Goal: Task Accomplishment & Management: Manage account settings

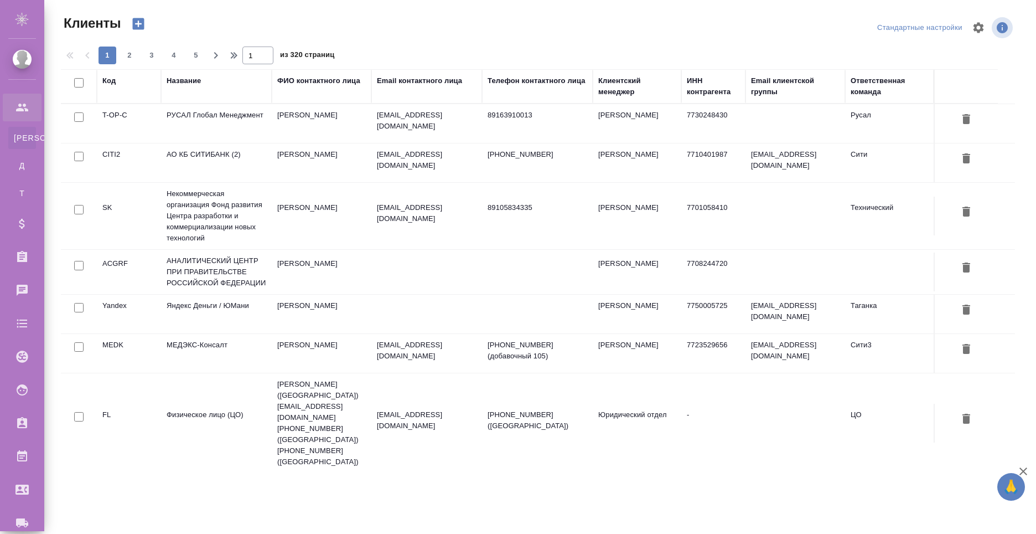
select select "RU"
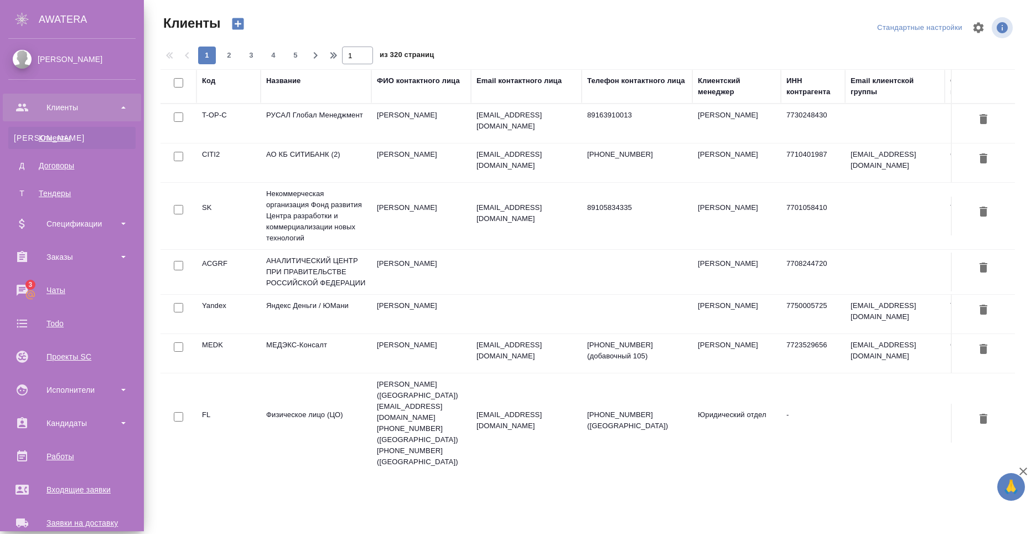
scroll to position [188, 0]
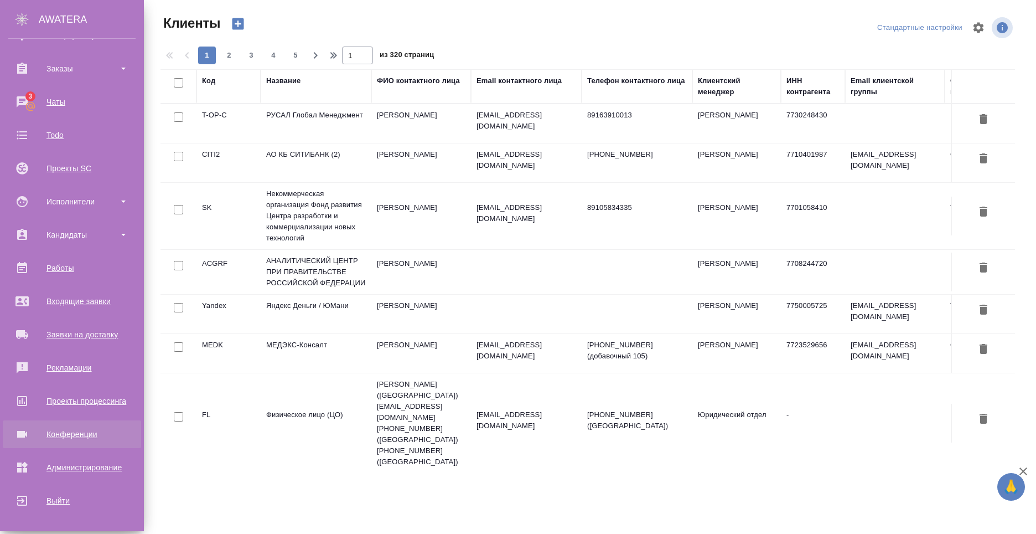
click at [89, 431] on div "Конференции" at bounding box center [71, 434] width 127 height 17
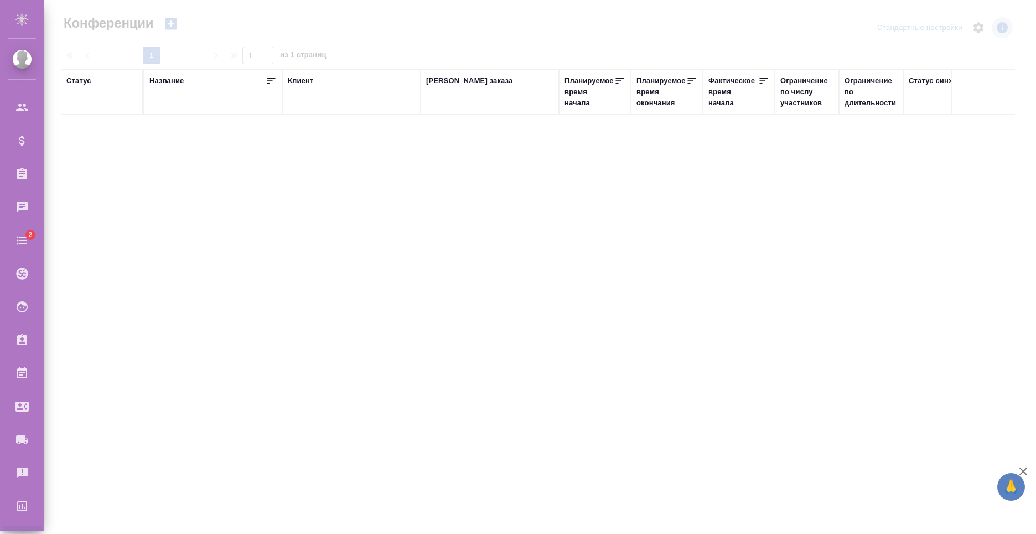
type input "[PERSON_NAME]"
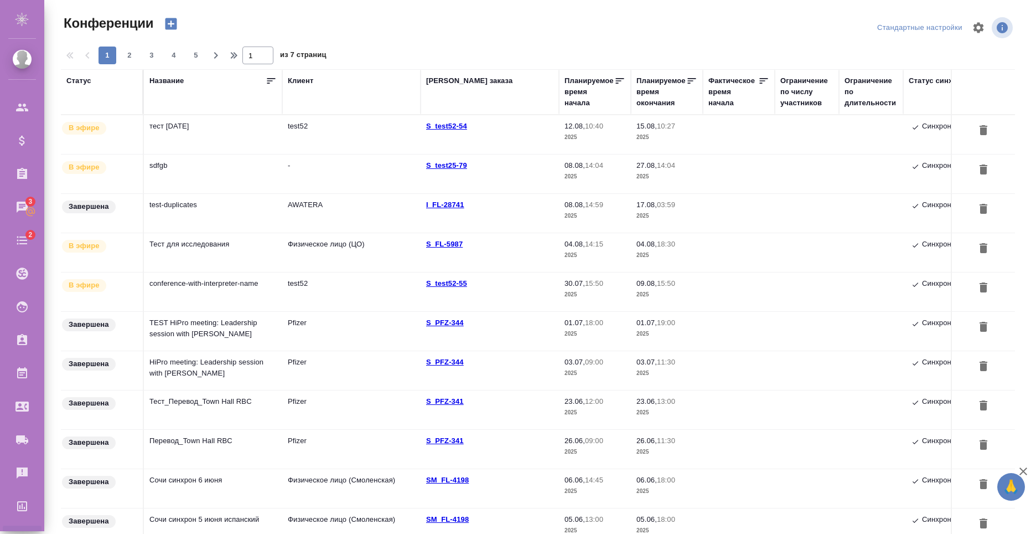
click at [213, 137] on td "тест 12-08-25" at bounding box center [213, 134] width 138 height 39
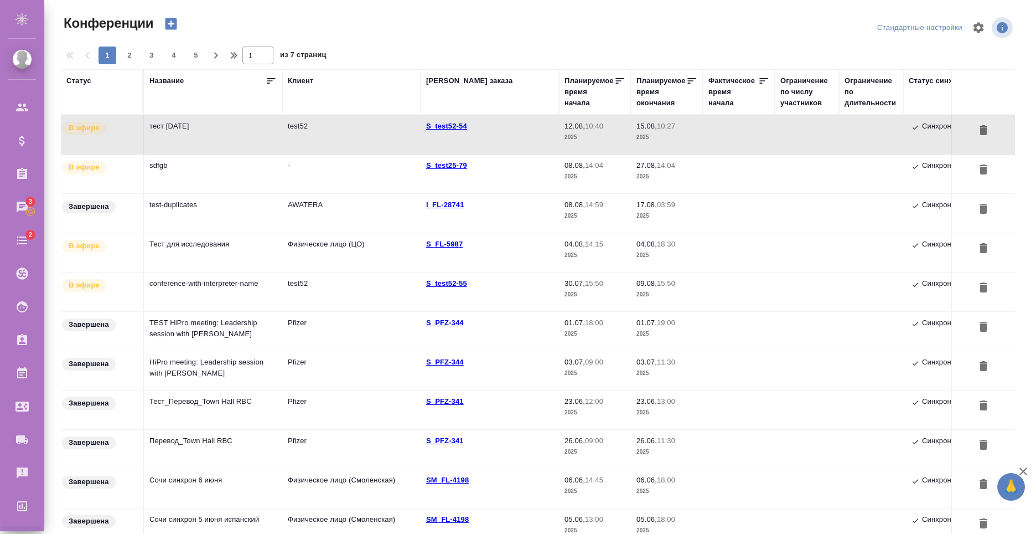
click at [225, 154] on td "Тест для исследования" at bounding box center [213, 134] width 138 height 39
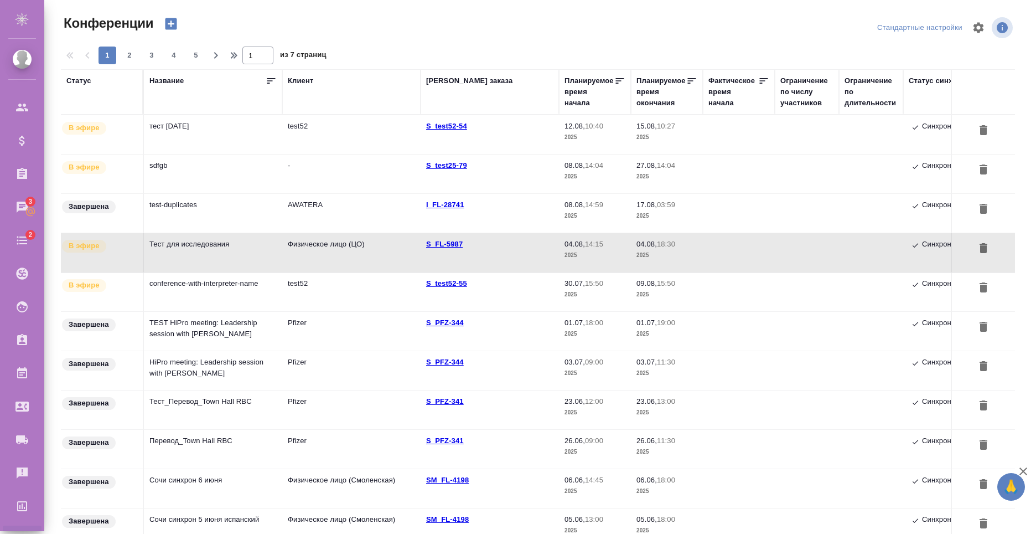
click at [228, 154] on td "conference-with-interpreter-name" at bounding box center [213, 134] width 138 height 39
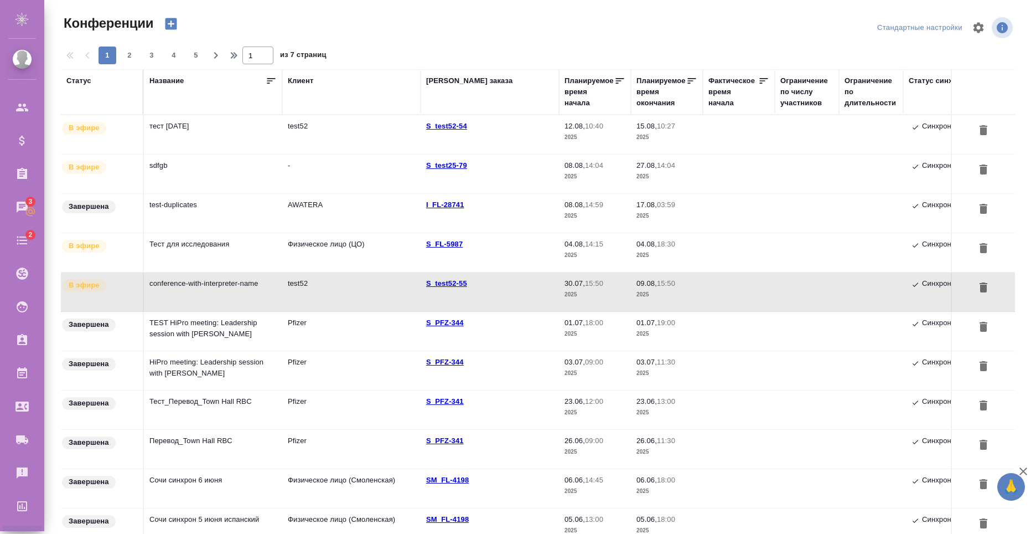
click at [232, 154] on td "conference-with-interpreter-name" at bounding box center [213, 134] width 138 height 39
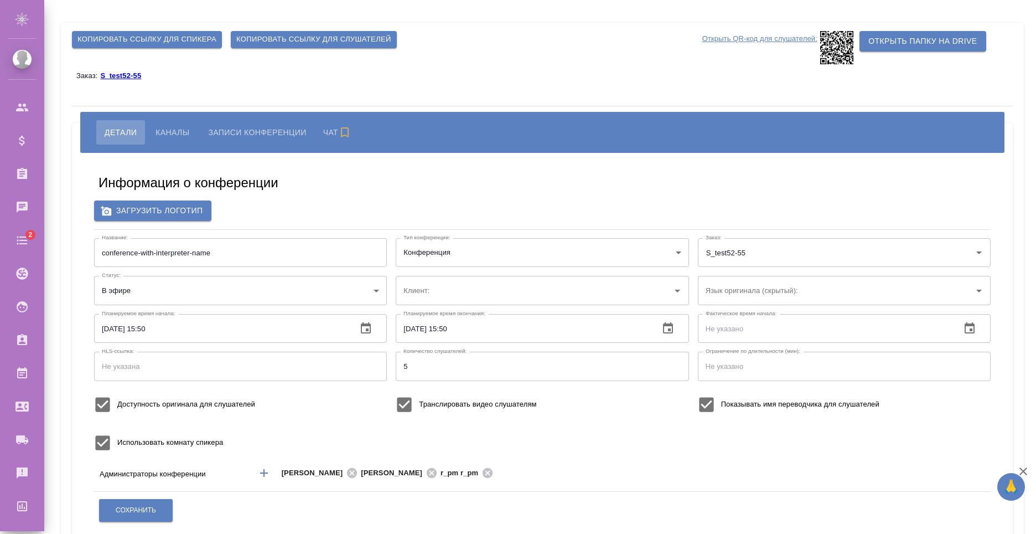
type input "test52"
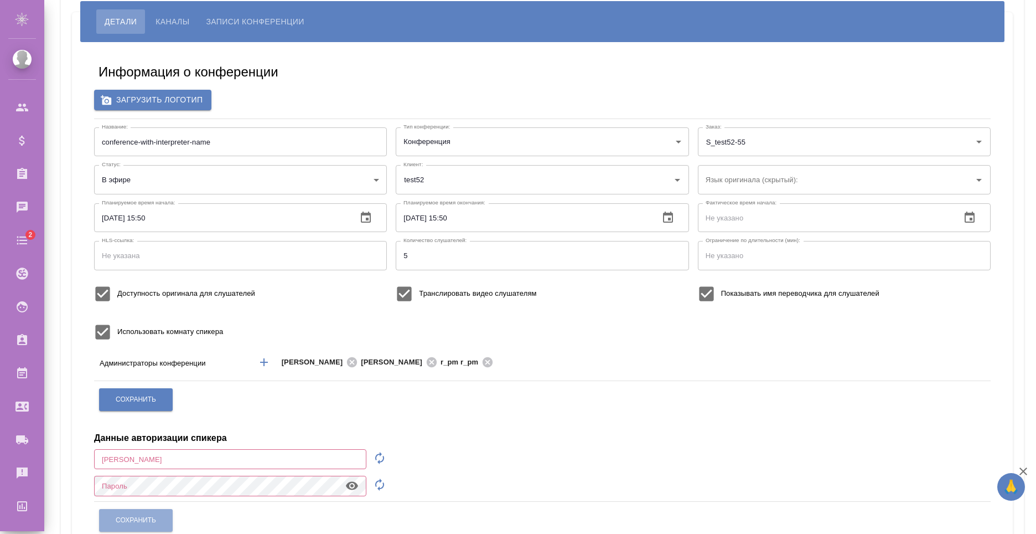
scroll to position [166, 0]
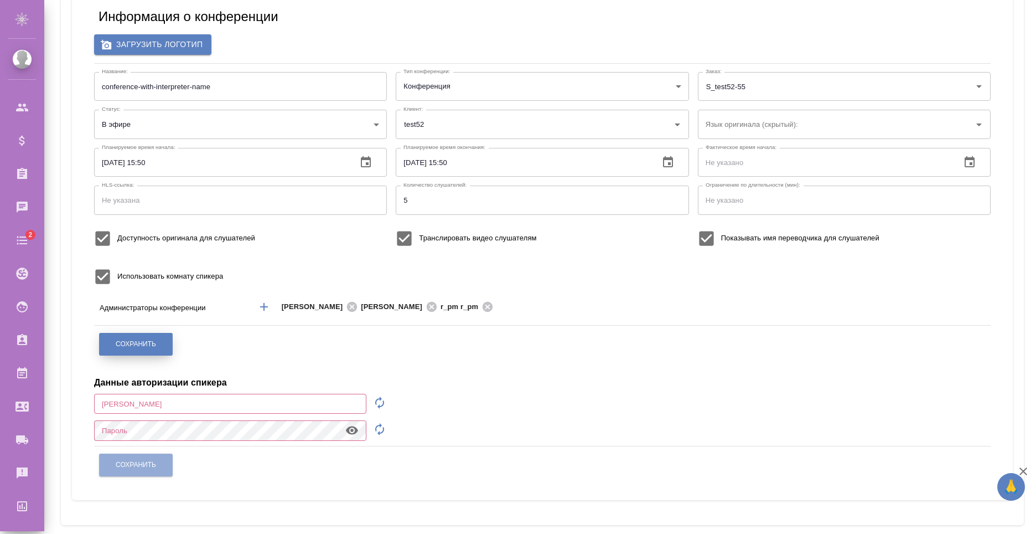
click at [137, 344] on span "Сохранить" at bounding box center [136, 343] width 40 height 9
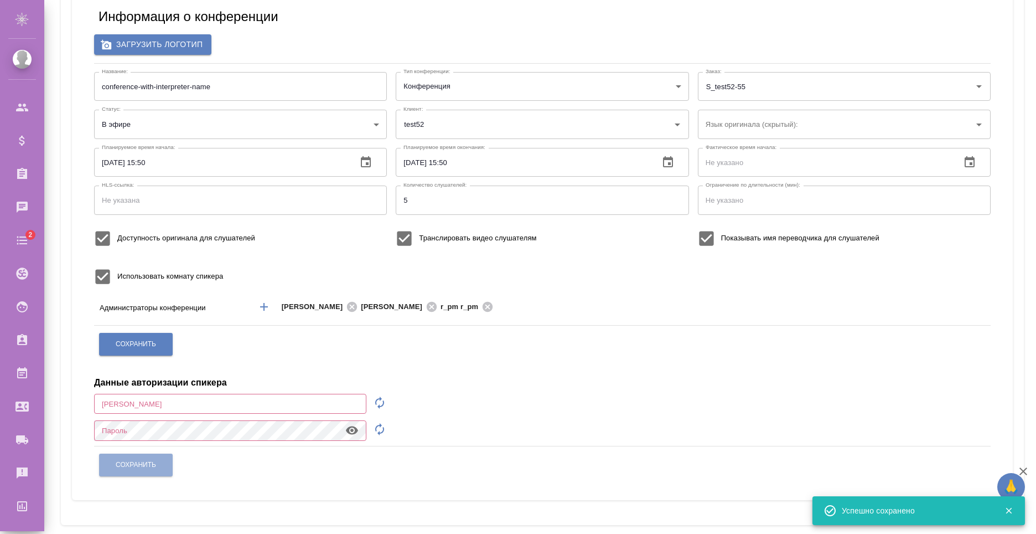
click at [383, 405] on icon "button" at bounding box center [379, 402] width 9 height 12
type input "speaker_ho8ad220"
click at [385, 423] on icon "button" at bounding box center [379, 428] width 13 height 13
click at [357, 428] on icon "button" at bounding box center [352, 430] width 12 height 8
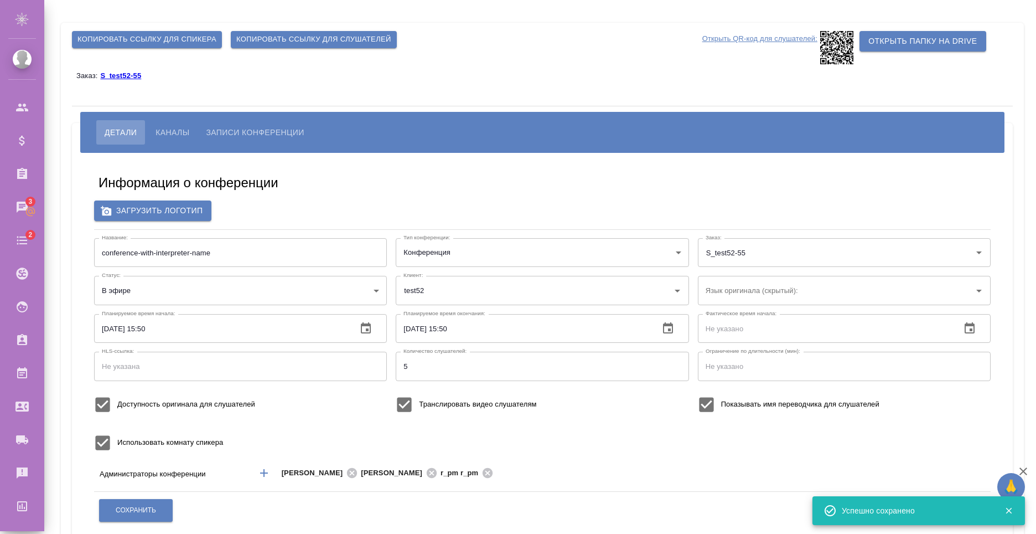
click at [180, 39] on span "Копировать ссылку для спикера" at bounding box center [147, 39] width 139 height 13
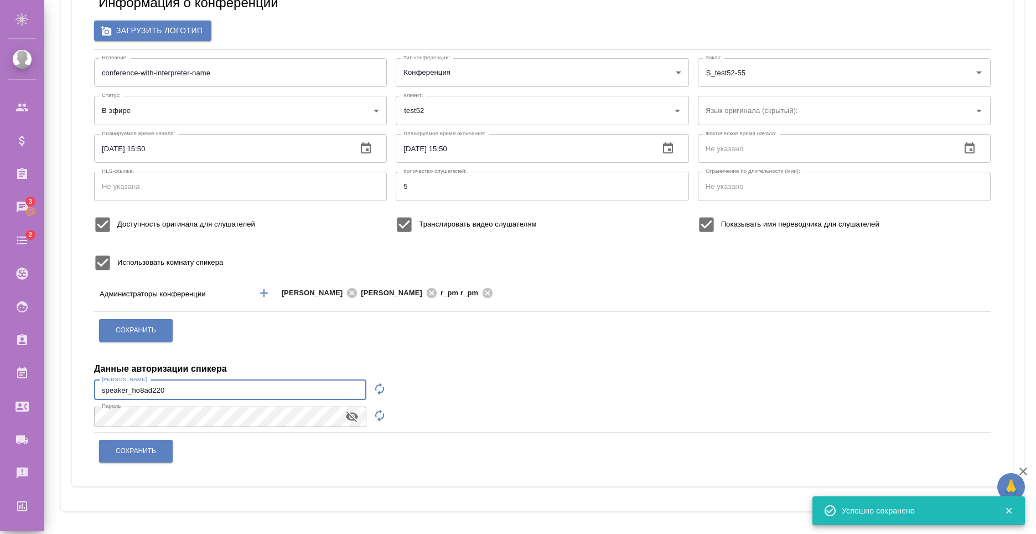
drag, startPoint x: 196, startPoint y: 392, endPoint x: 91, endPoint y: 391, distance: 104.6
click at [91, 391] on div "Информация о конференции Загрузить логотип Название: conference-with-interprete…" at bounding box center [542, 229] width 919 height 497
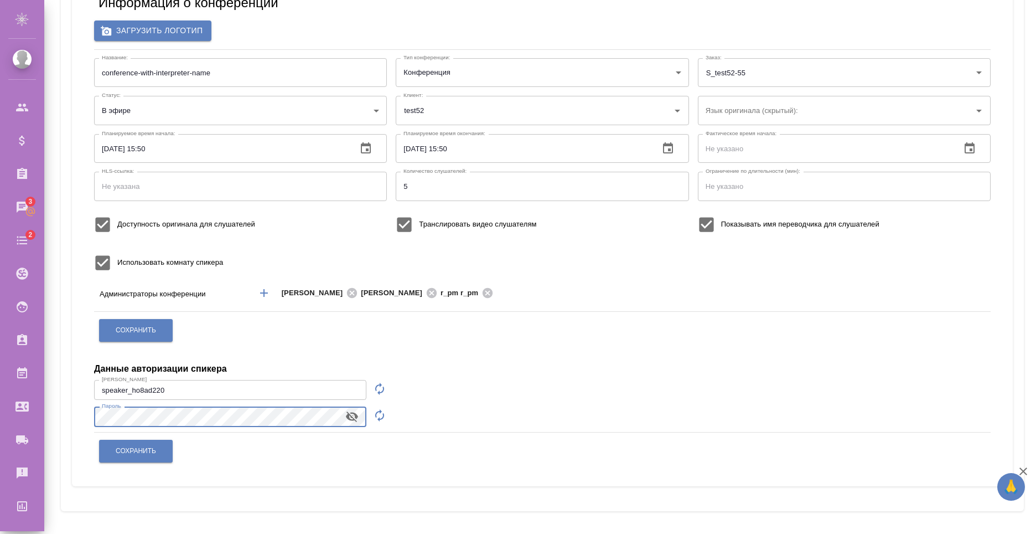
click at [82, 416] on div "Информация о конференции Загрузить логотип Название: conference-with-interprete…" at bounding box center [542, 229] width 941 height 513
click at [156, 451] on span "Сохранить" at bounding box center [136, 450] width 40 height 9
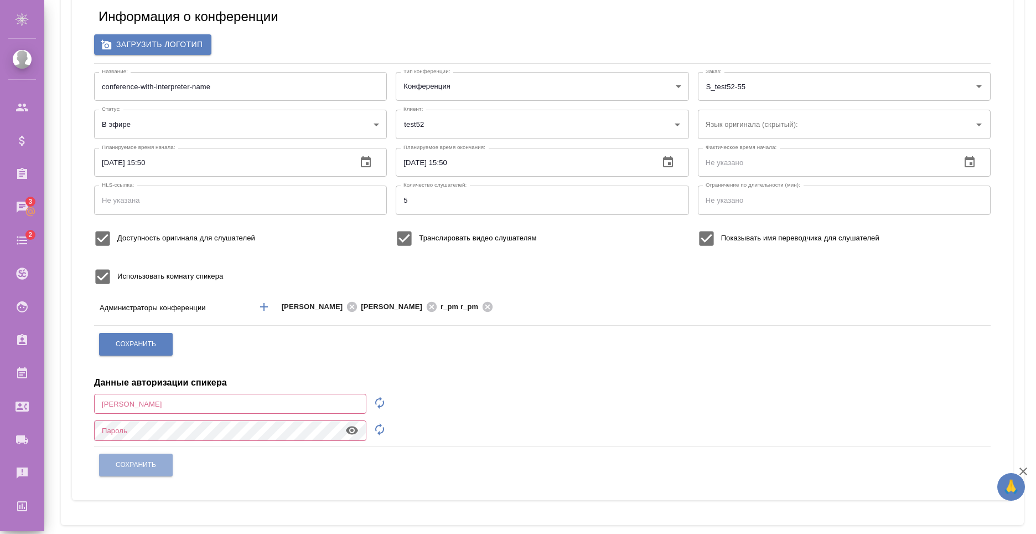
scroll to position [0, 0]
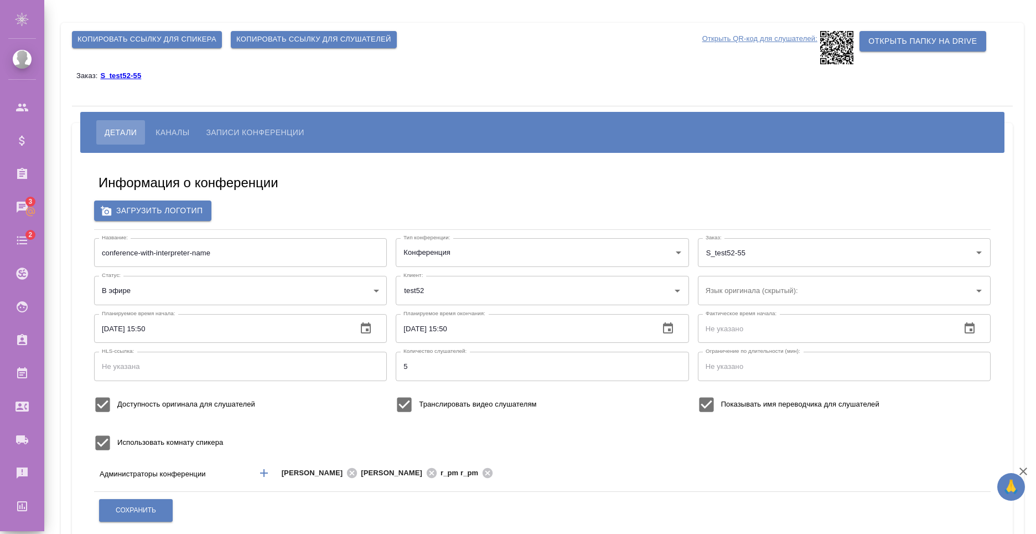
click at [275, 37] on span "Копировать ссылку для слушателей" at bounding box center [313, 39] width 155 height 13
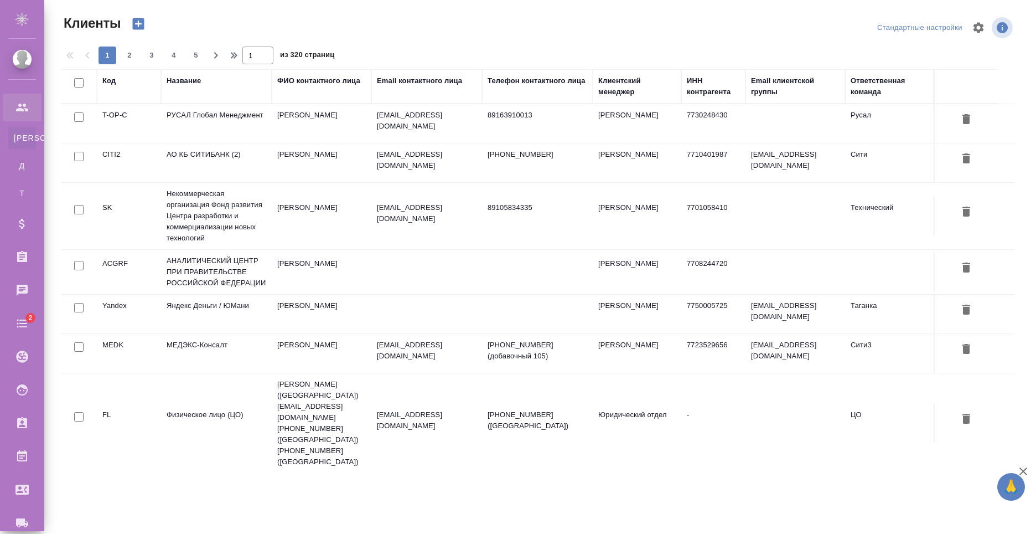
select select "RU"
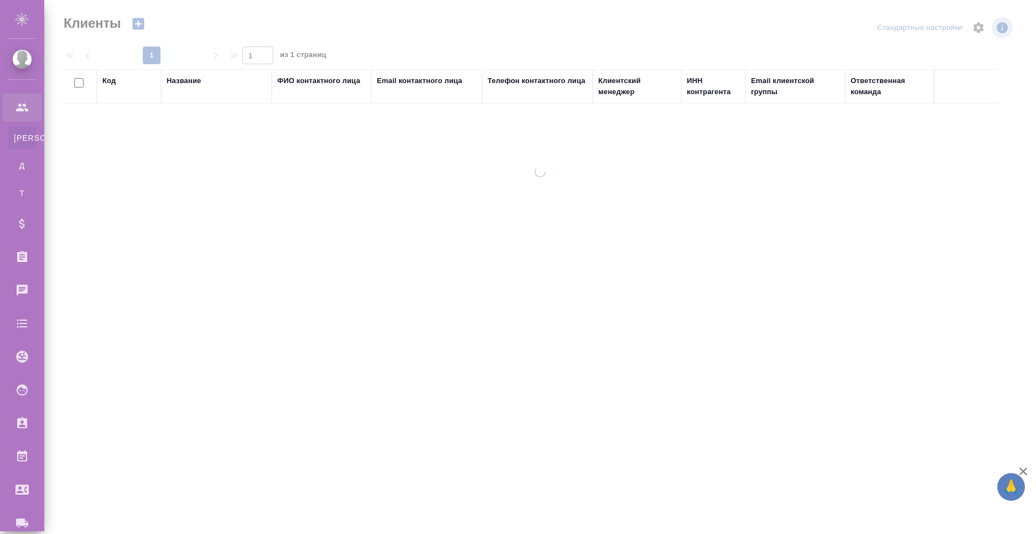
select select "RU"
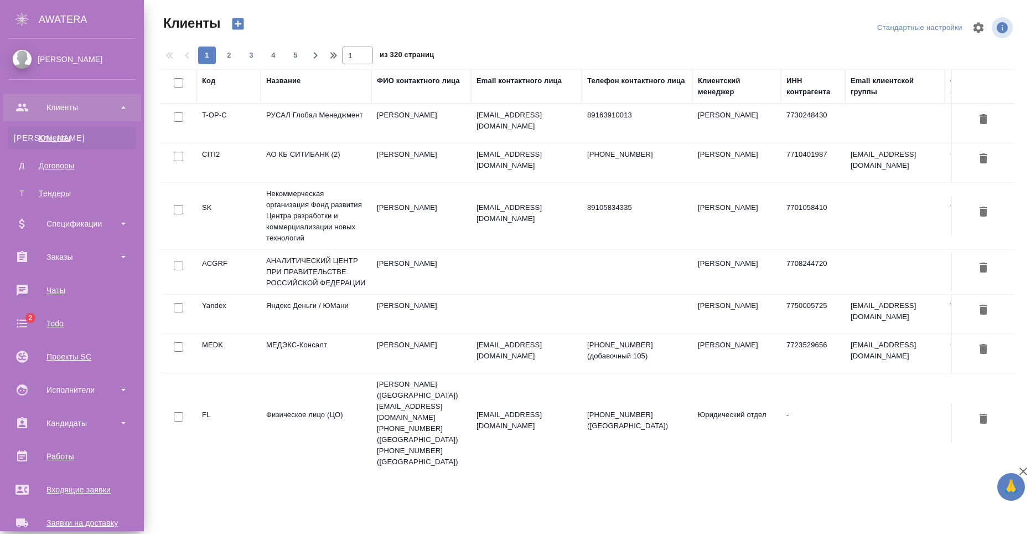
scroll to position [188, 0]
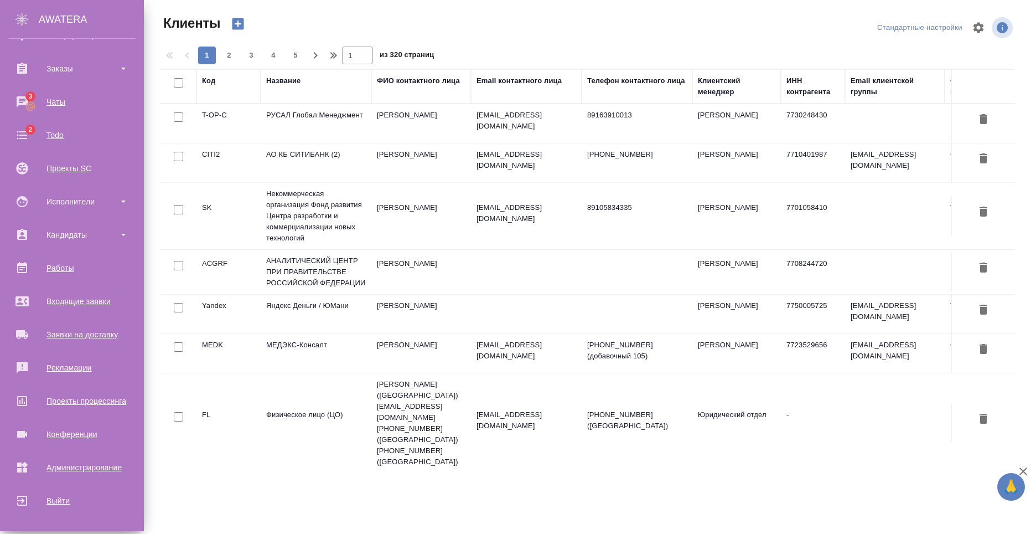
drag, startPoint x: 92, startPoint y: 436, endPoint x: 332, endPoint y: 389, distance: 244.9
click at [92, 436] on div "Конференции" at bounding box center [71, 434] width 127 height 17
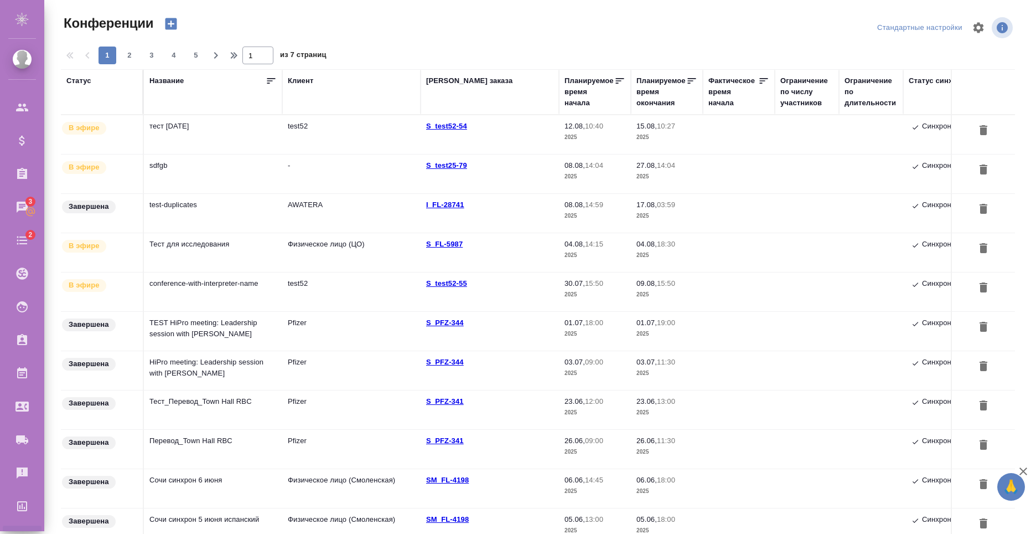
click at [192, 154] on td "test-duplicates" at bounding box center [213, 134] width 138 height 39
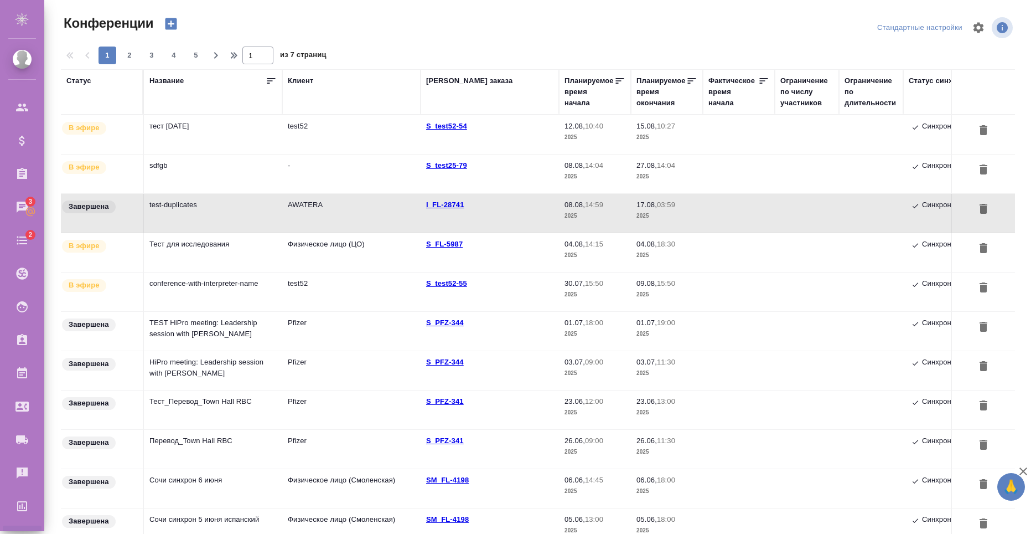
click at [193, 154] on td "test-duplicates" at bounding box center [213, 134] width 138 height 39
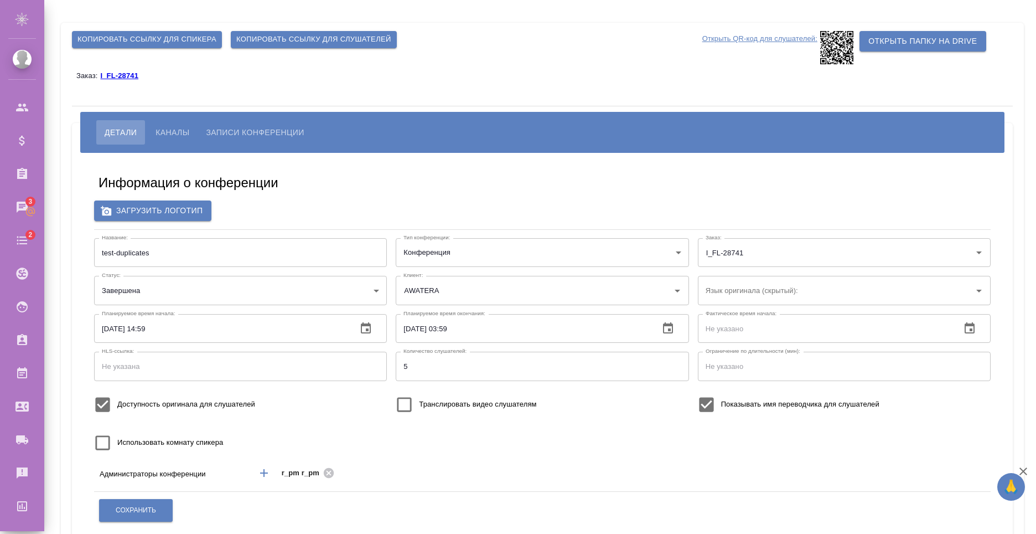
click at [421, 403] on span "Транслировать видео слушателям" at bounding box center [477, 404] width 117 height 11
click at [419, 403] on input "Транслировать видео слушателям" at bounding box center [404, 404] width 29 height 29
checkbox input "true"
click at [182, 445] on span "Использовать комнату спикера" at bounding box center [170, 442] width 106 height 11
click at [117, 445] on input "Использовать комнату спикера" at bounding box center [102, 442] width 29 height 29
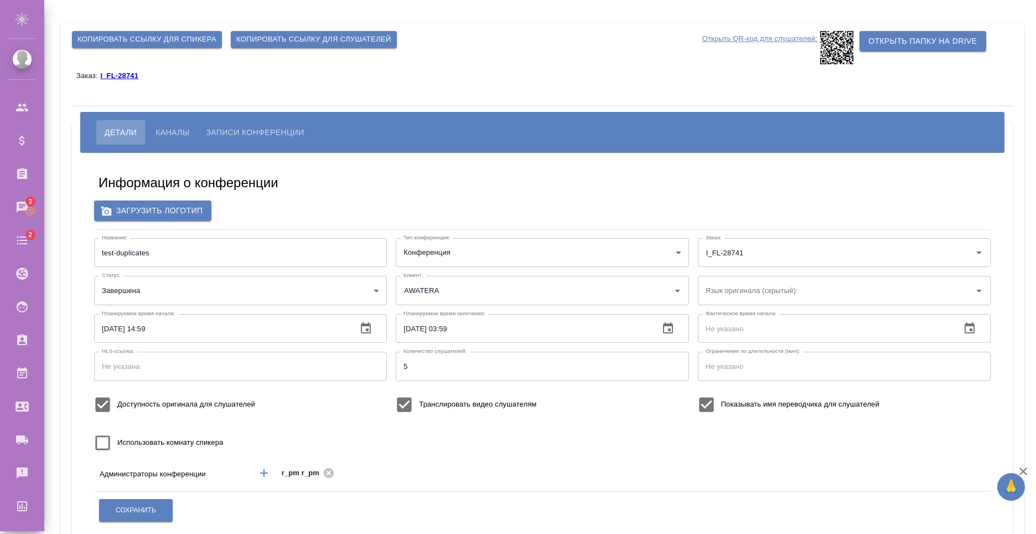
checkbox input "true"
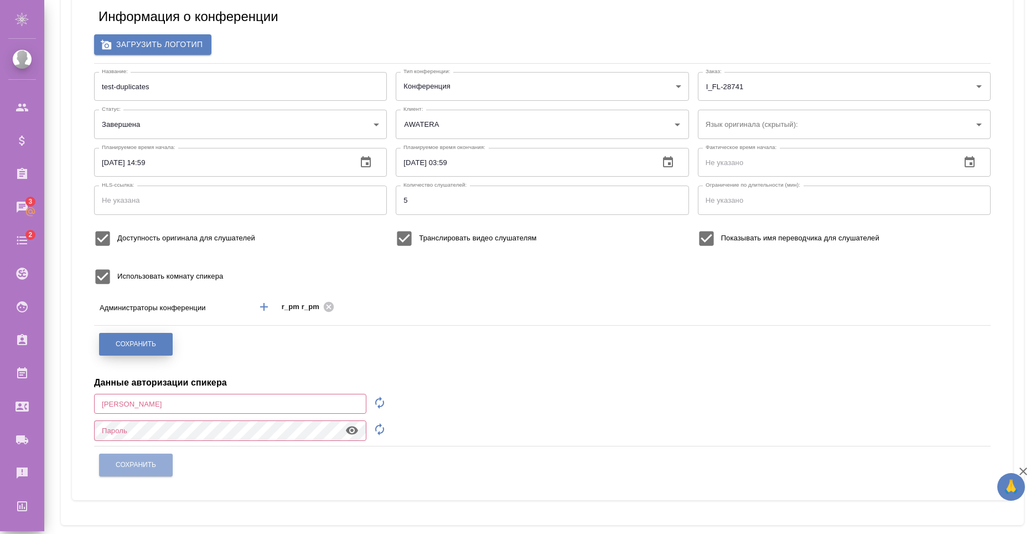
click at [151, 348] on span "Сохранить" at bounding box center [136, 343] width 40 height 9
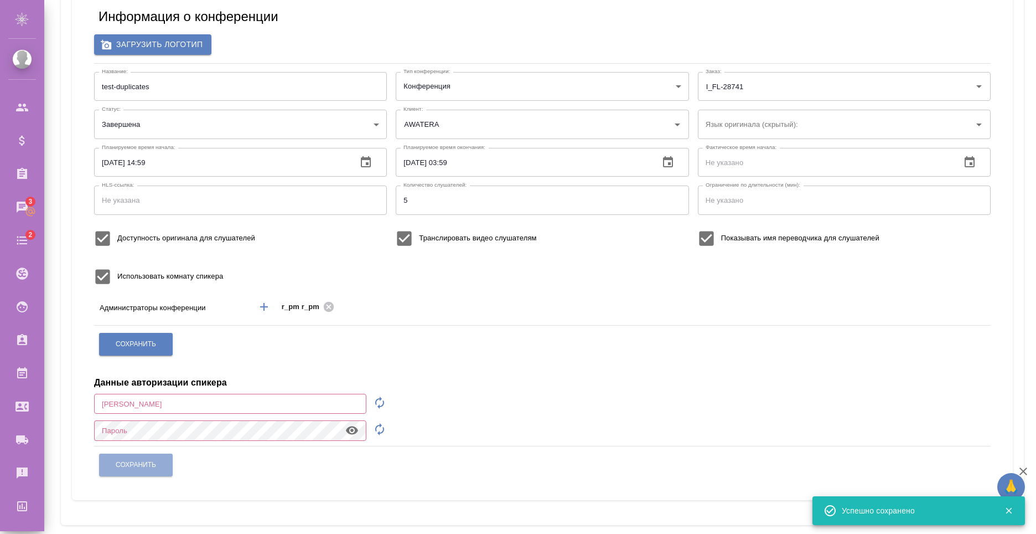
scroll to position [0, 0]
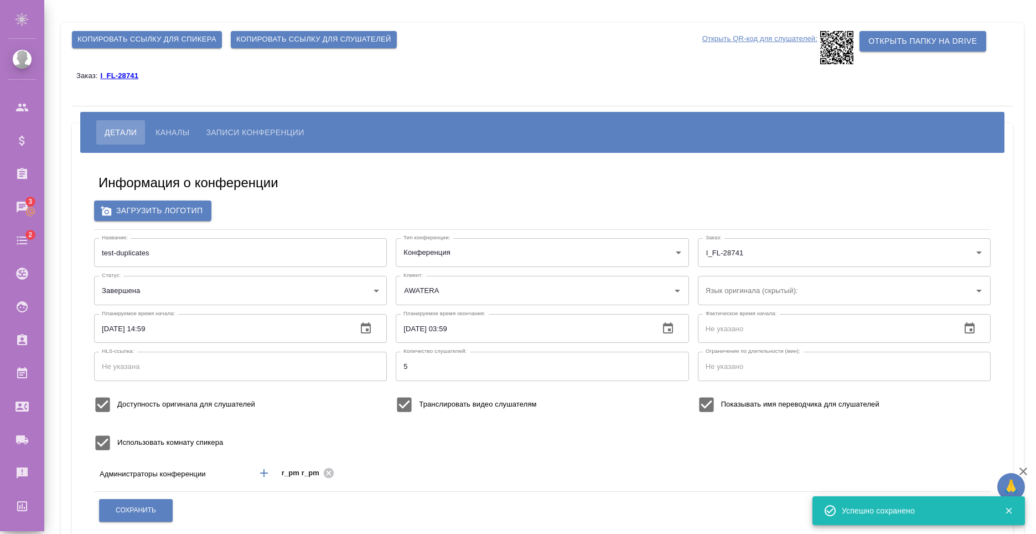
click at [193, 40] on span "Копировать ссылку для спикера" at bounding box center [147, 39] width 139 height 13
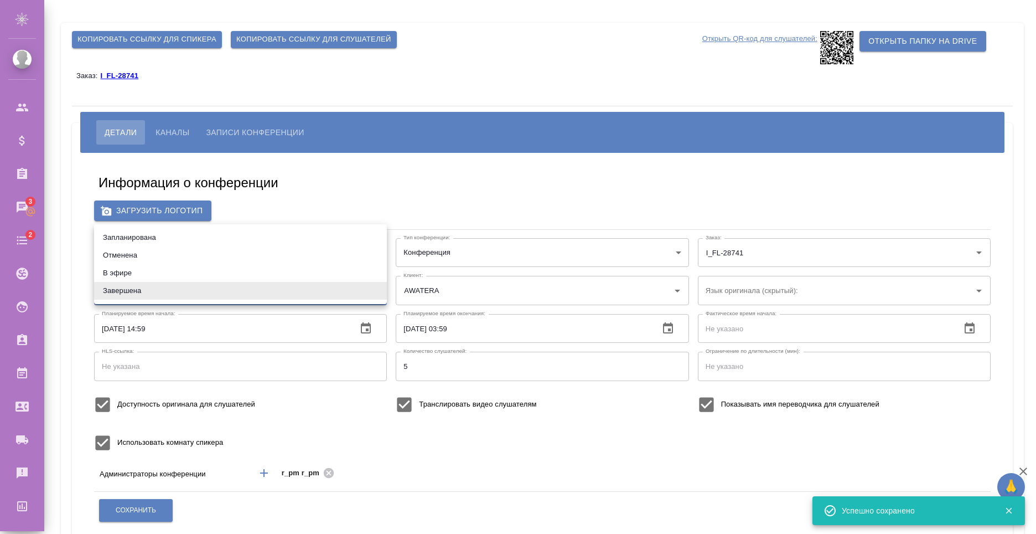
click at [141, 297] on body "🙏 .cls-1 fill:#fff; AWATERA Nikiforov Anton Клиенты Спецификации Заказы 3 Чаты …" at bounding box center [518, 267] width 1036 height 534
click at [161, 270] on li "В эфире" at bounding box center [240, 273] width 293 height 18
type input "online"
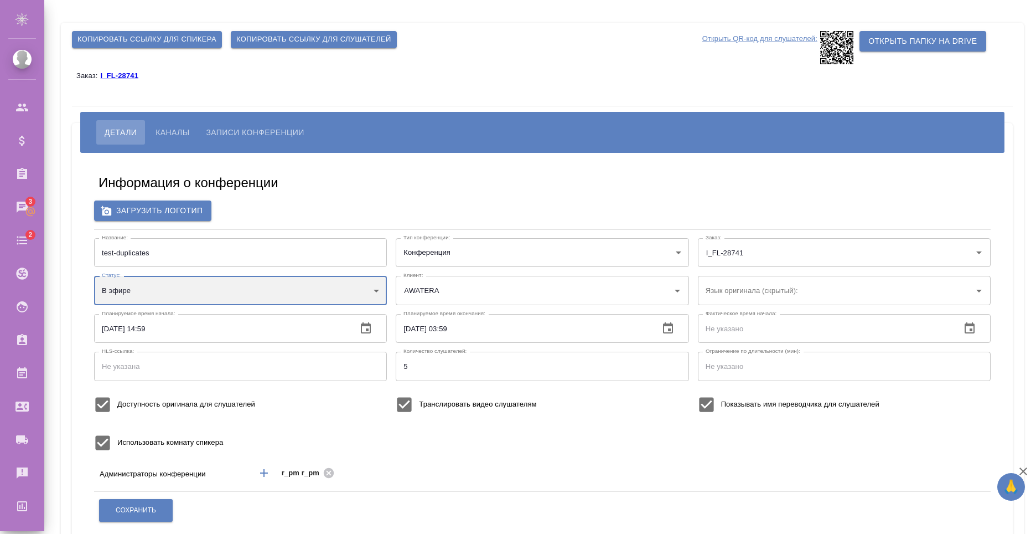
scroll to position [111, 0]
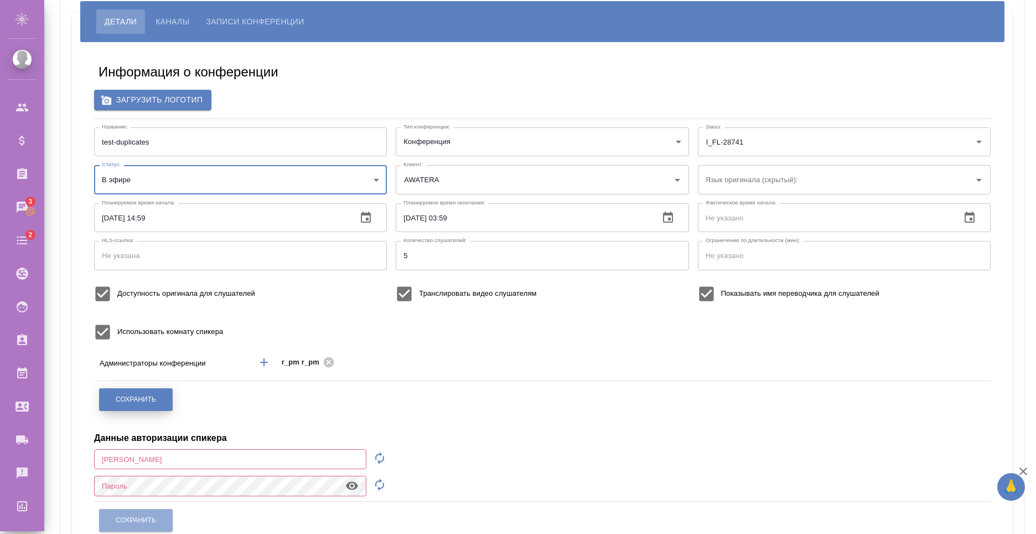
click at [146, 393] on button "Сохранить" at bounding box center [136, 399] width 74 height 23
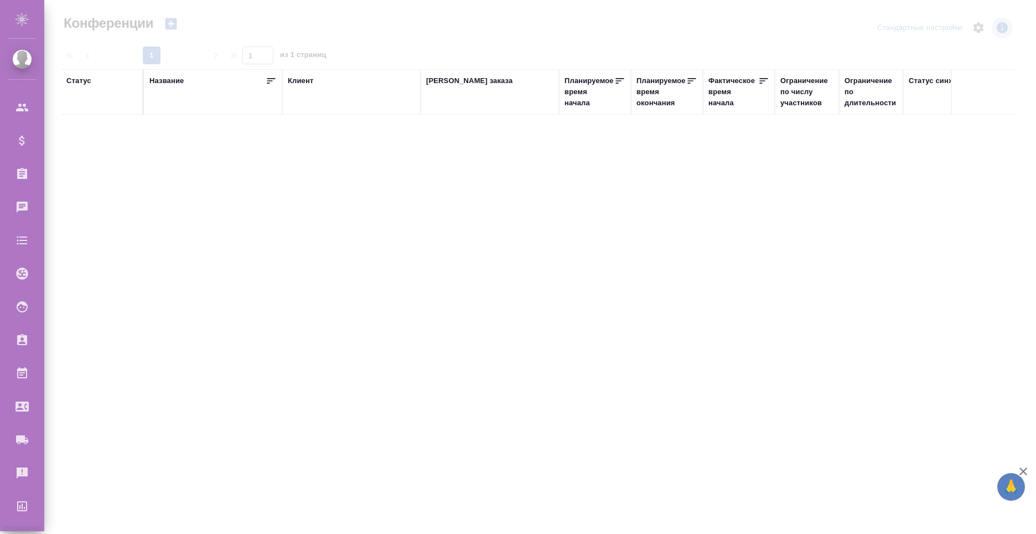
click at [379, 37] on div at bounding box center [540, 60] width 992 height 121
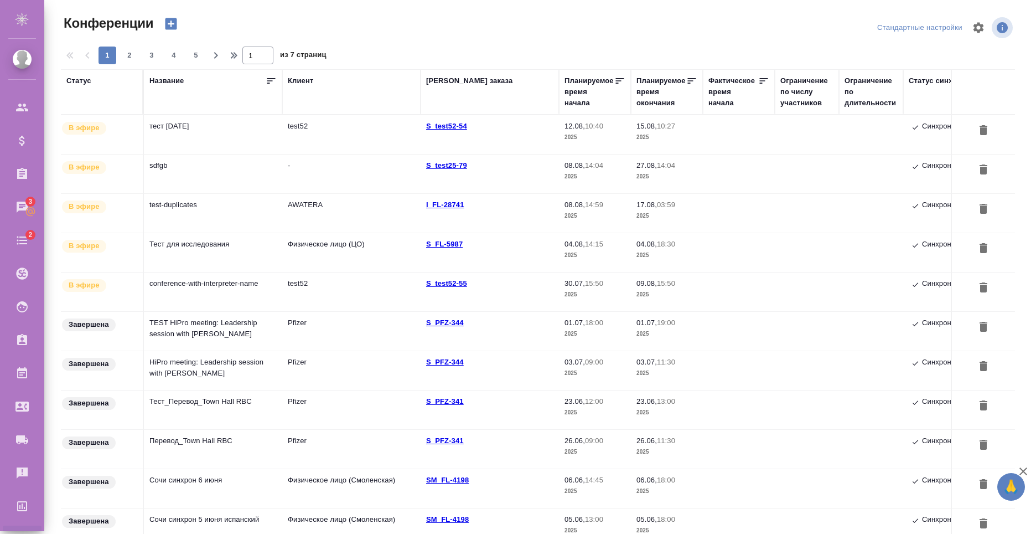
click at [216, 154] on td "test-duplicates" at bounding box center [213, 134] width 138 height 39
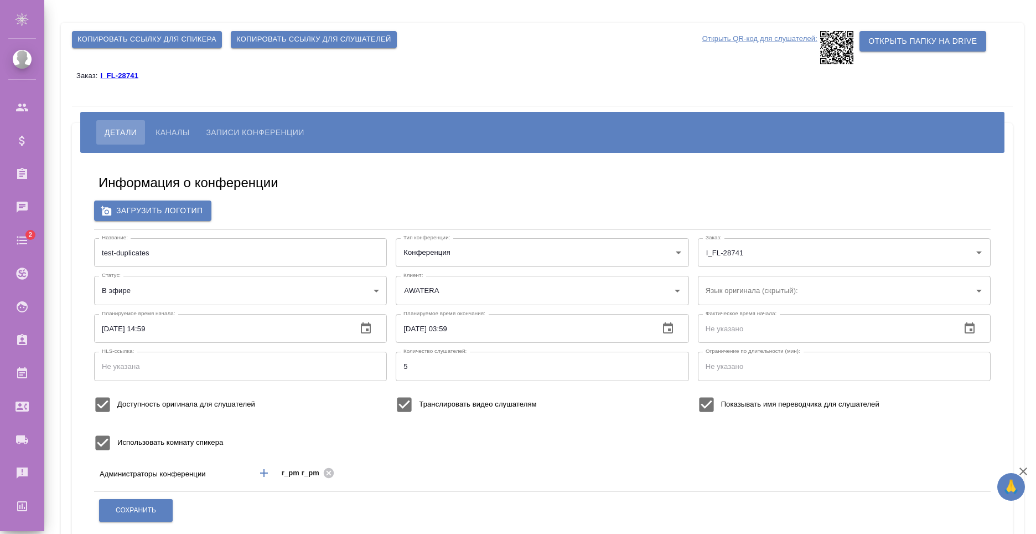
click at [179, 38] on span "Копировать ссылку для спикера" at bounding box center [147, 39] width 139 height 13
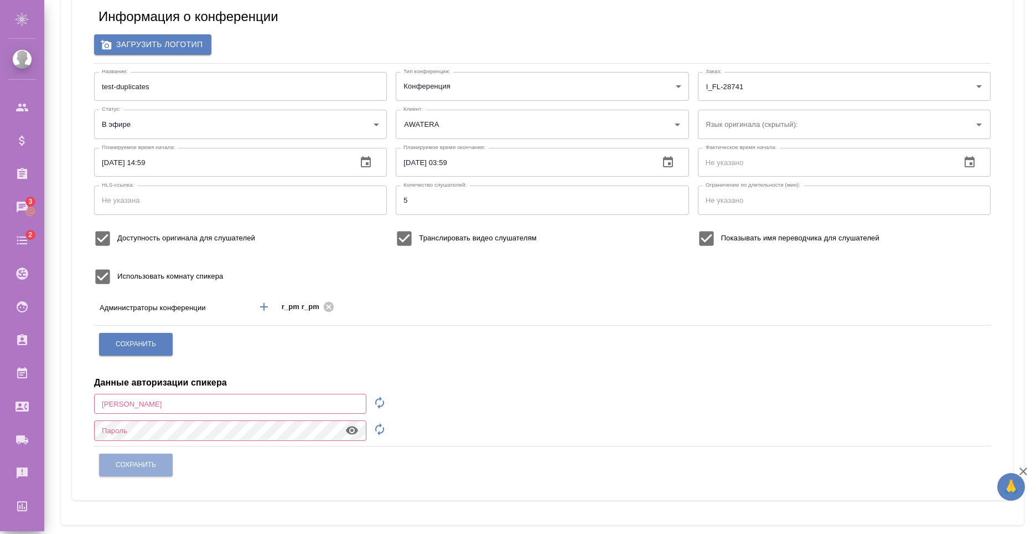
click at [168, 410] on input "text" at bounding box center [230, 404] width 272 height 20
click at [376, 407] on icon "button" at bounding box center [379, 402] width 13 height 13
type input "speaker_SwHnp2LO"
click at [381, 427] on icon "button" at bounding box center [379, 428] width 13 height 13
click at [353, 436] on icon "button" at bounding box center [351, 430] width 13 height 13
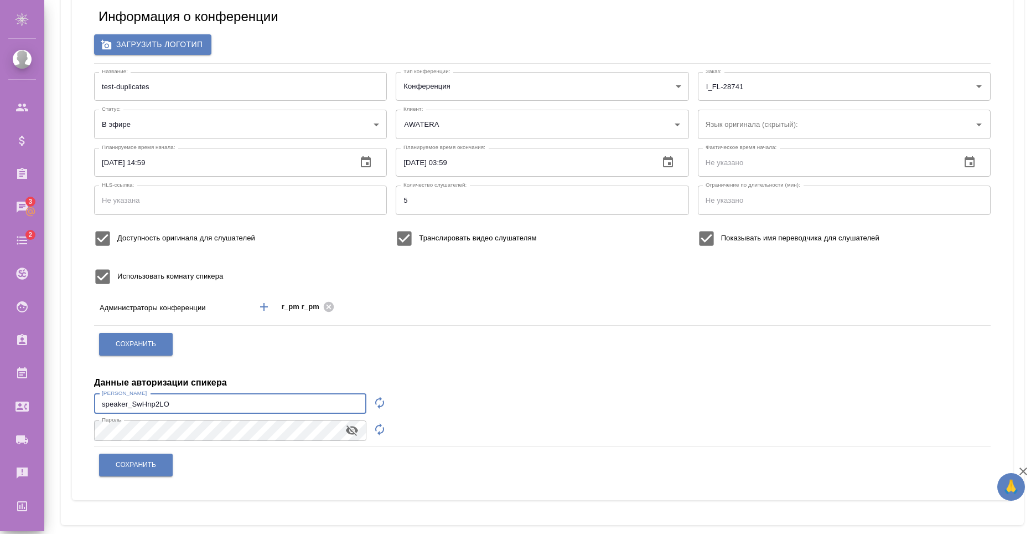
drag, startPoint x: 224, startPoint y: 400, endPoint x: 89, endPoint y: 391, distance: 136.0
click at [89, 391] on div "Информация о конференции Загрузить логотип Название: test-duplicates Название: …" at bounding box center [542, 243] width 919 height 497
click at [82, 427] on div "Информация о конференции Загрузить логотип Название: test-duplicates Название: …" at bounding box center [542, 243] width 941 height 513
drag, startPoint x: 501, startPoint y: 374, endPoint x: 493, endPoint y: 378, distance: 8.9
click at [501, 374] on div "Данные авторизации спикера" at bounding box center [542, 376] width 897 height 27
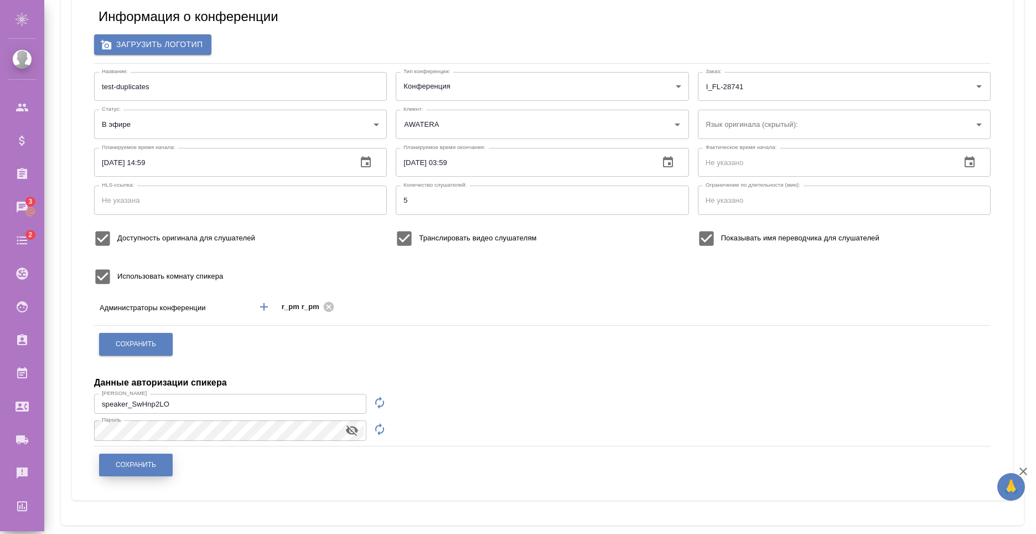
click at [140, 470] on button "Сохранить" at bounding box center [136, 464] width 74 height 23
click at [146, 464] on span "Сохранить" at bounding box center [136, 464] width 40 height 9
click at [219, 344] on div "Сохранить" at bounding box center [543, 344] width 888 height 28
click at [147, 463] on span "Сохранить" at bounding box center [136, 464] width 40 height 9
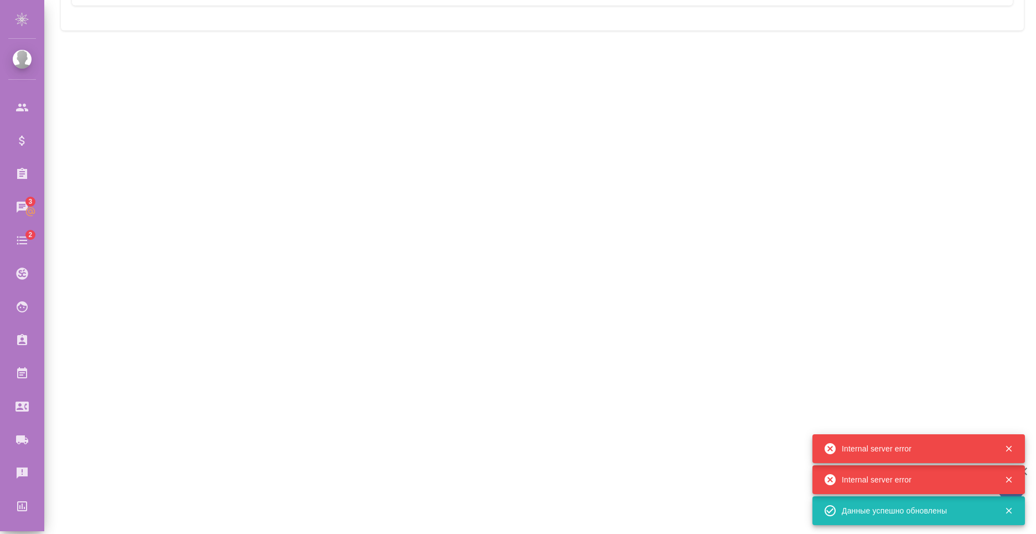
scroll to position [0, 0]
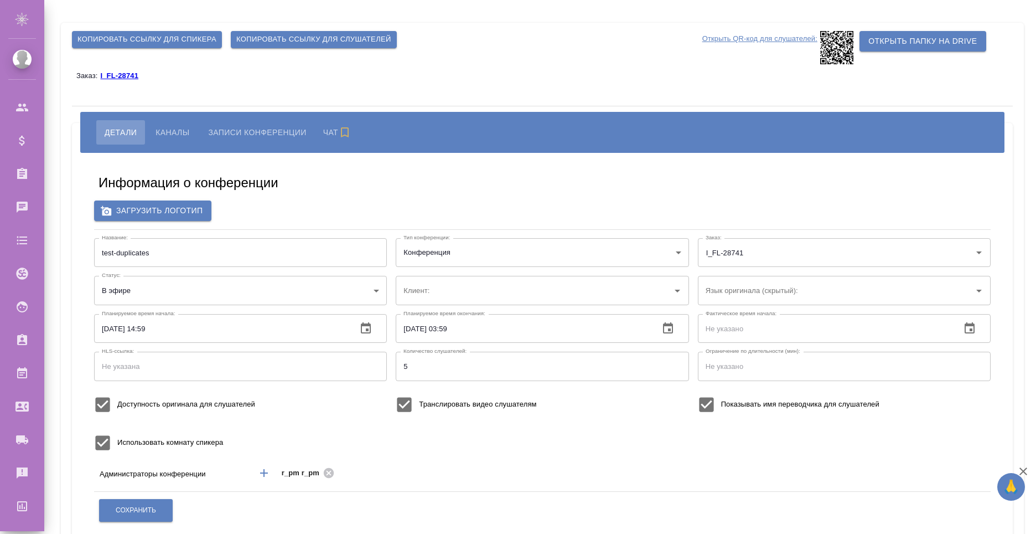
type input "AWATERA"
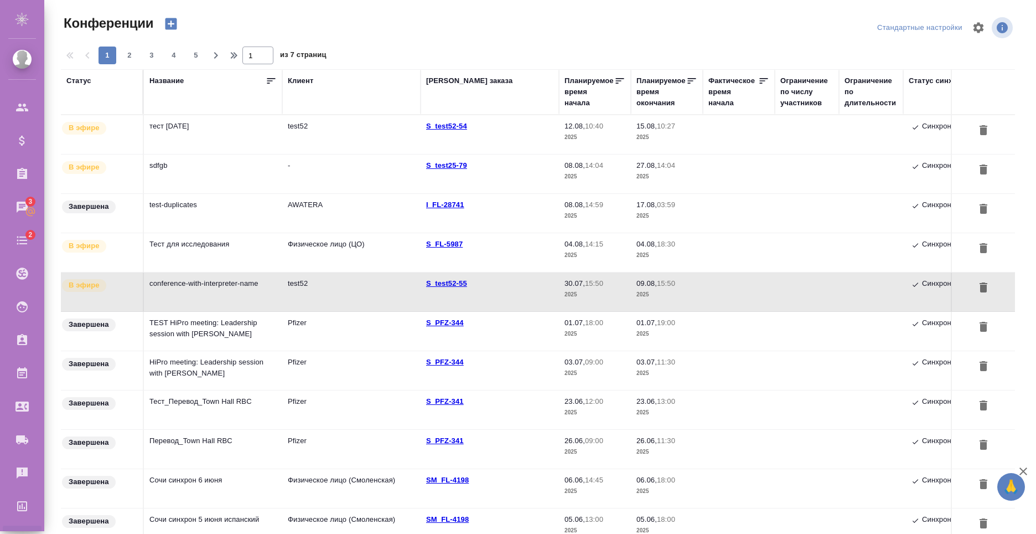
click at [184, 154] on td "test-duplicates" at bounding box center [213, 134] width 138 height 39
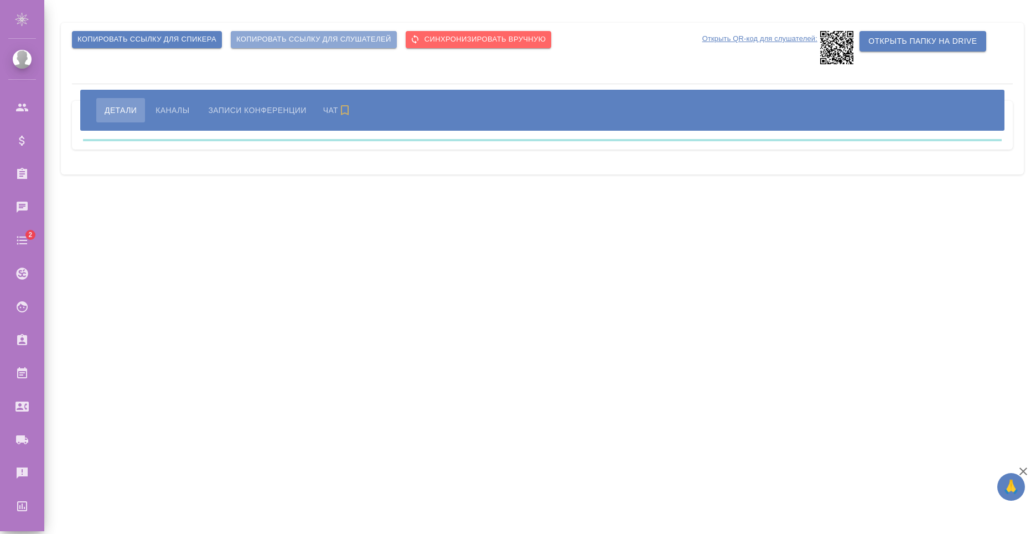
click at [316, 38] on span "Копировать ссылку для слушателей" at bounding box center [313, 39] width 155 height 13
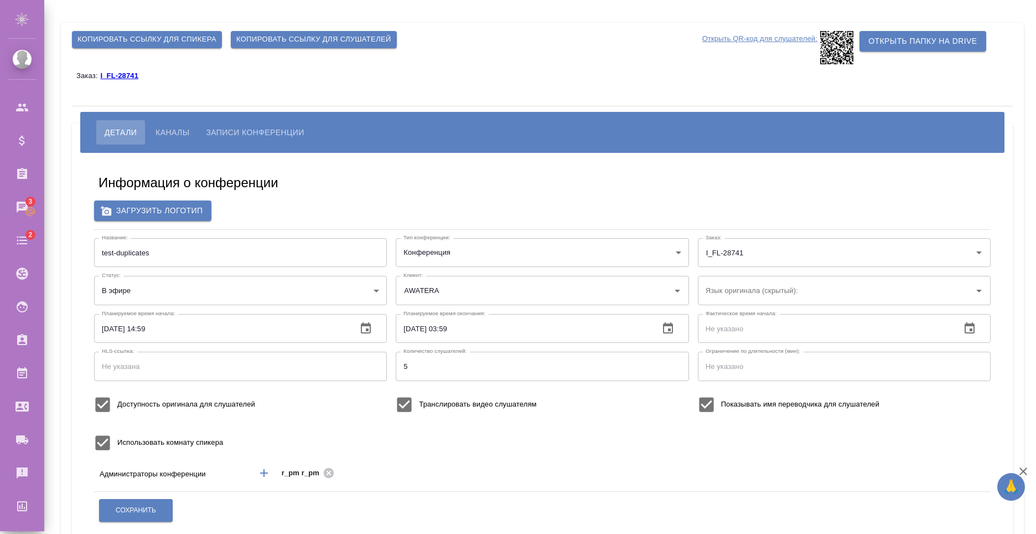
click at [267, 36] on span "Копировать ссылку для слушателей" at bounding box center [313, 39] width 155 height 13
